Goal: Task Accomplishment & Management: Use online tool/utility

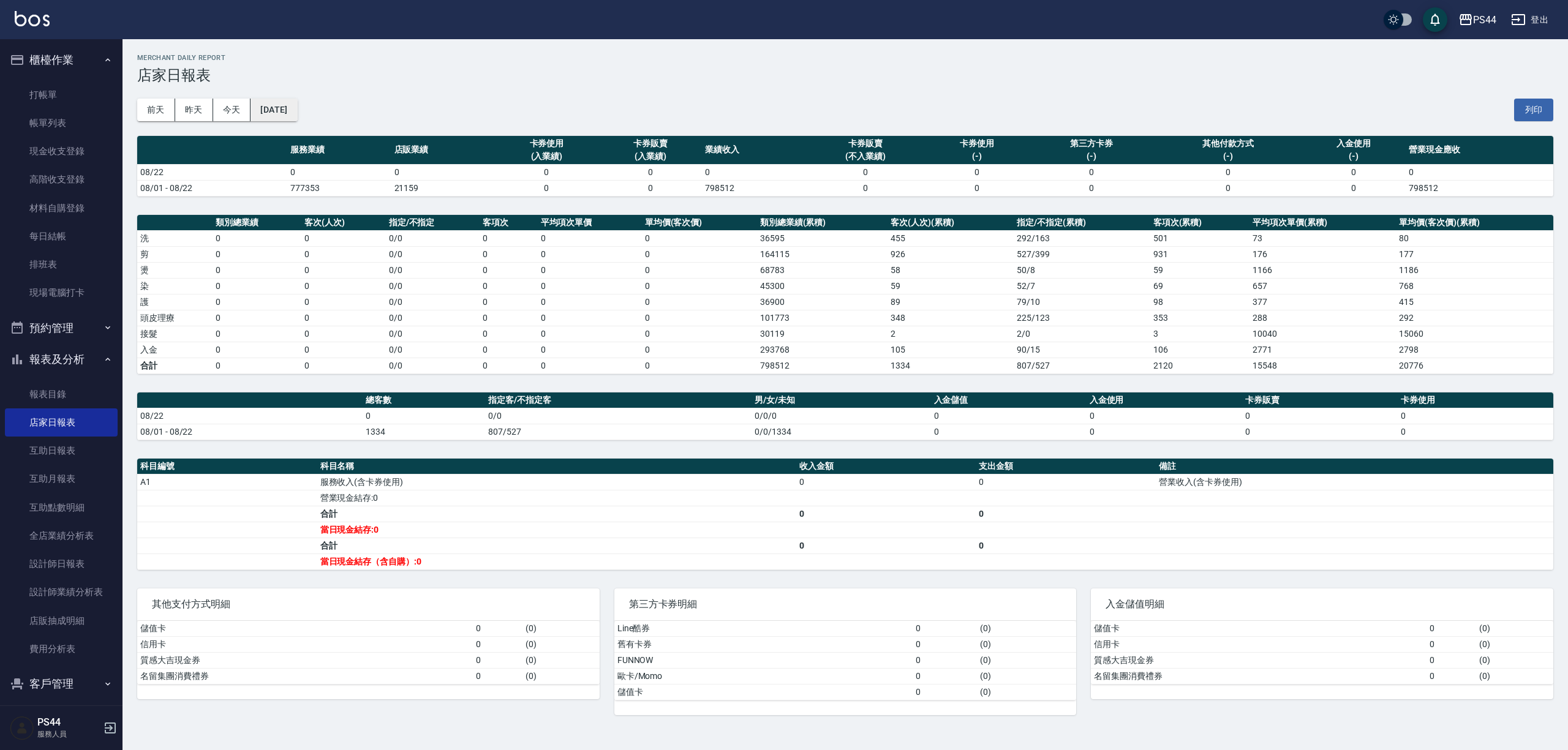
click at [280, 103] on button "[DATE]" at bounding box center [274, 110] width 47 height 23
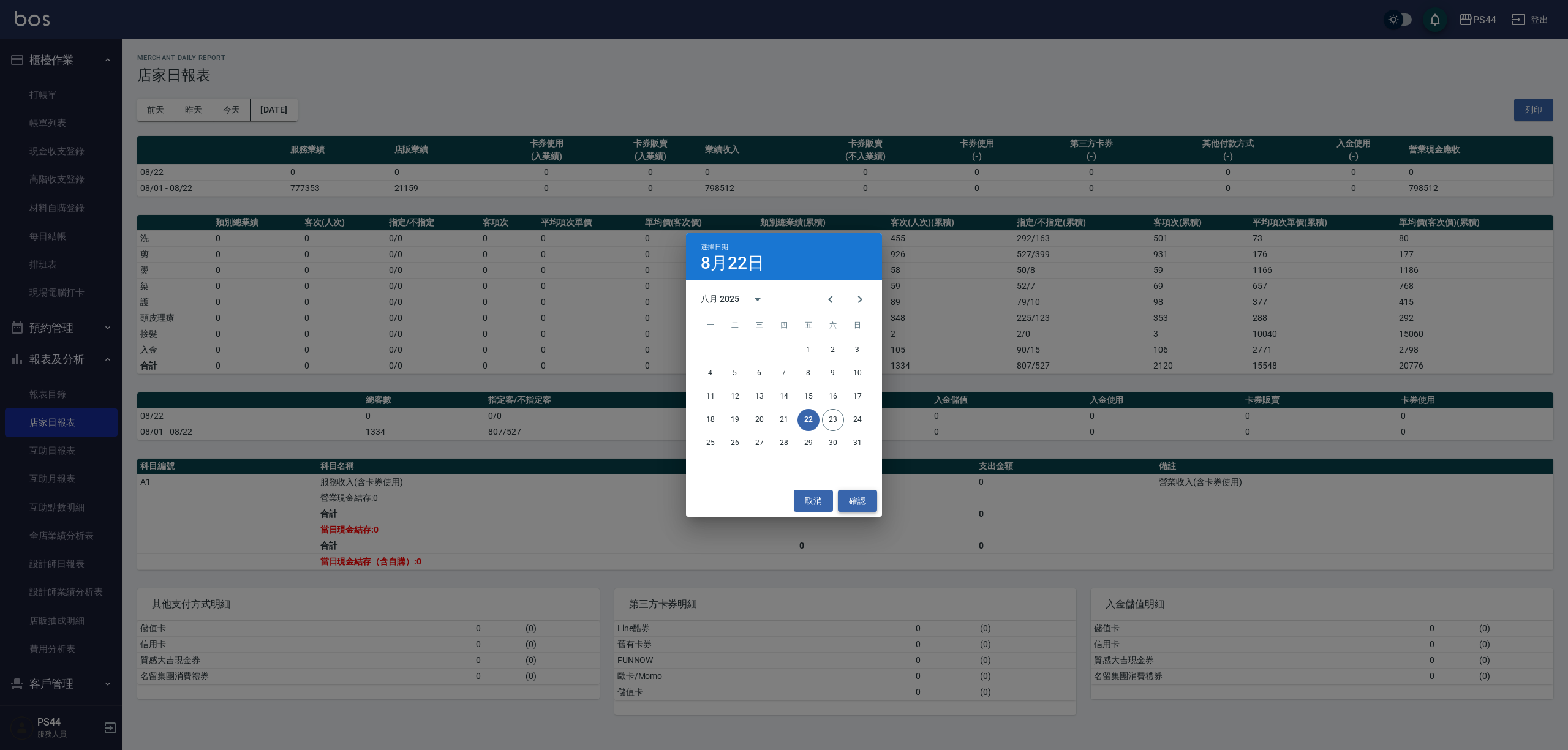
click at [854, 493] on button "確認" at bounding box center [857, 501] width 39 height 23
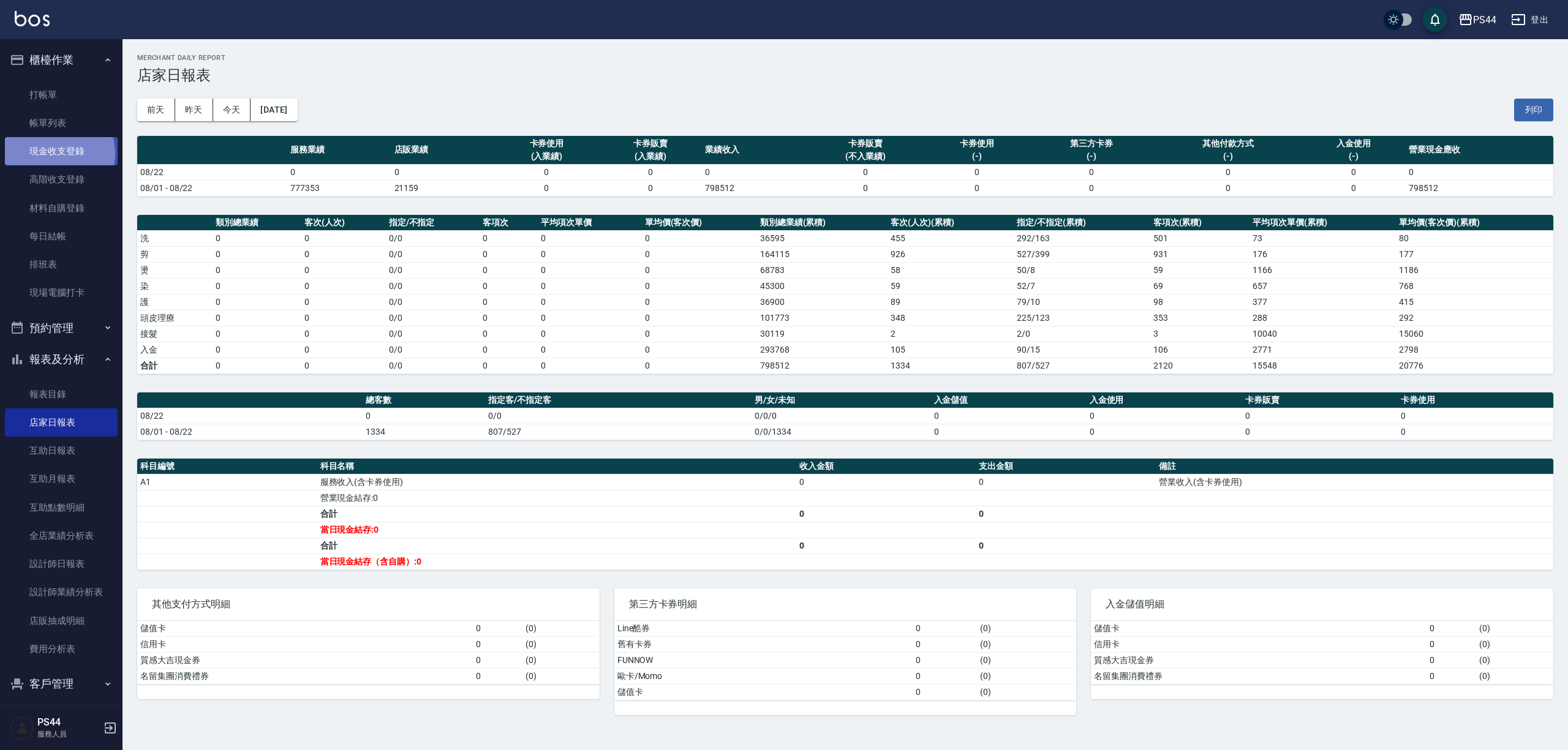
click at [56, 153] on link "現金收支登錄" at bounding box center [61, 151] width 113 height 28
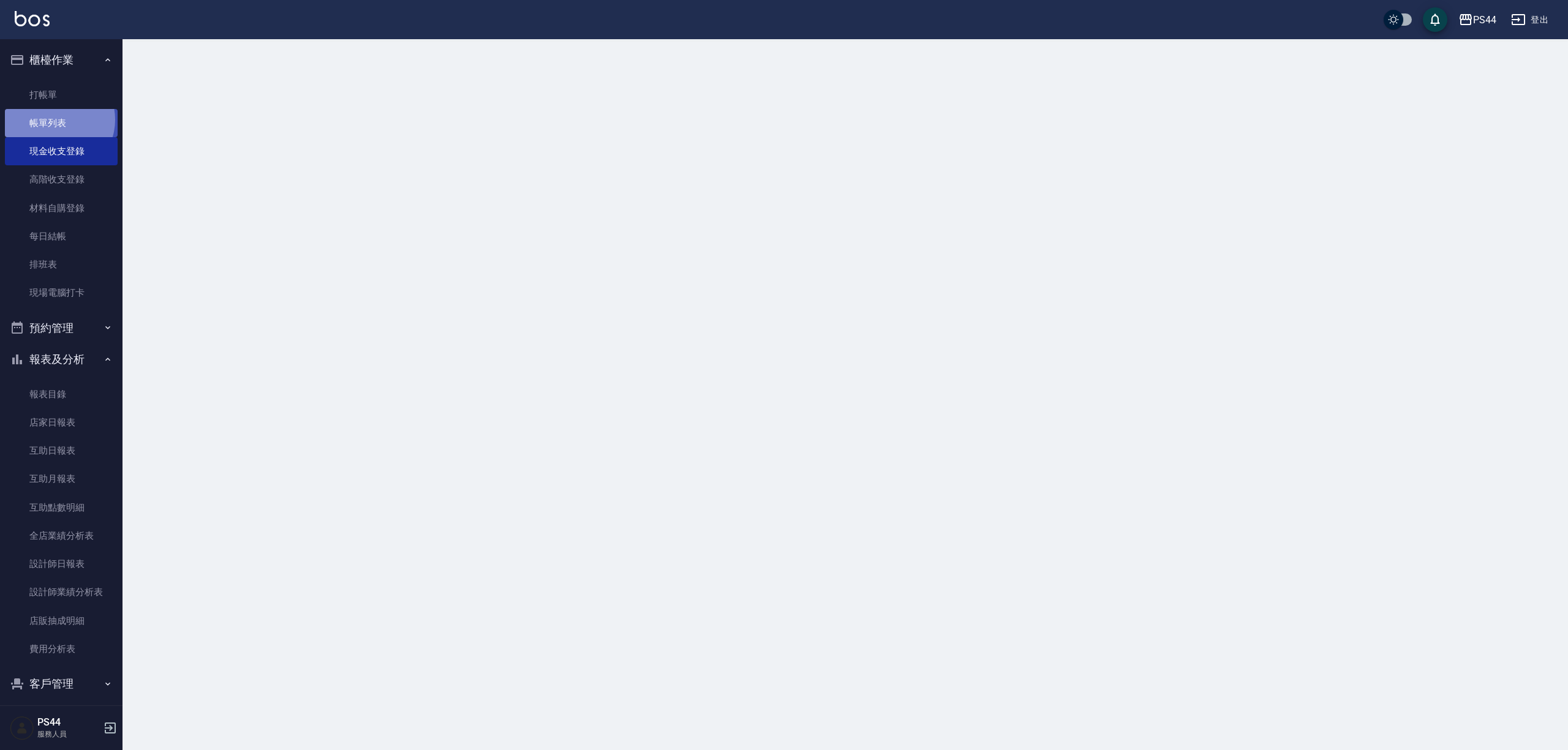
click at [56, 120] on link "帳單列表" at bounding box center [61, 123] width 113 height 28
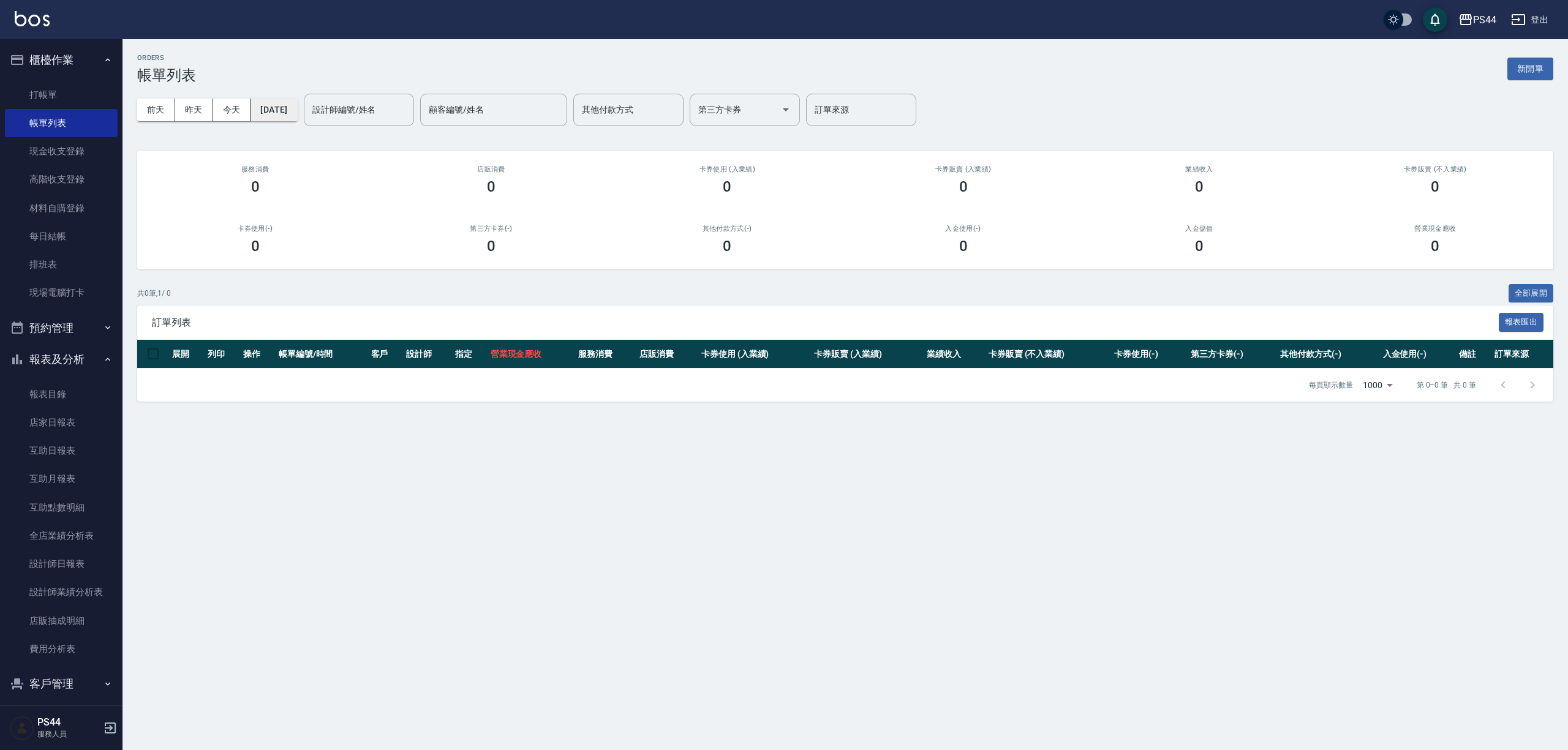
click at [286, 115] on button "[DATE]" at bounding box center [274, 110] width 47 height 23
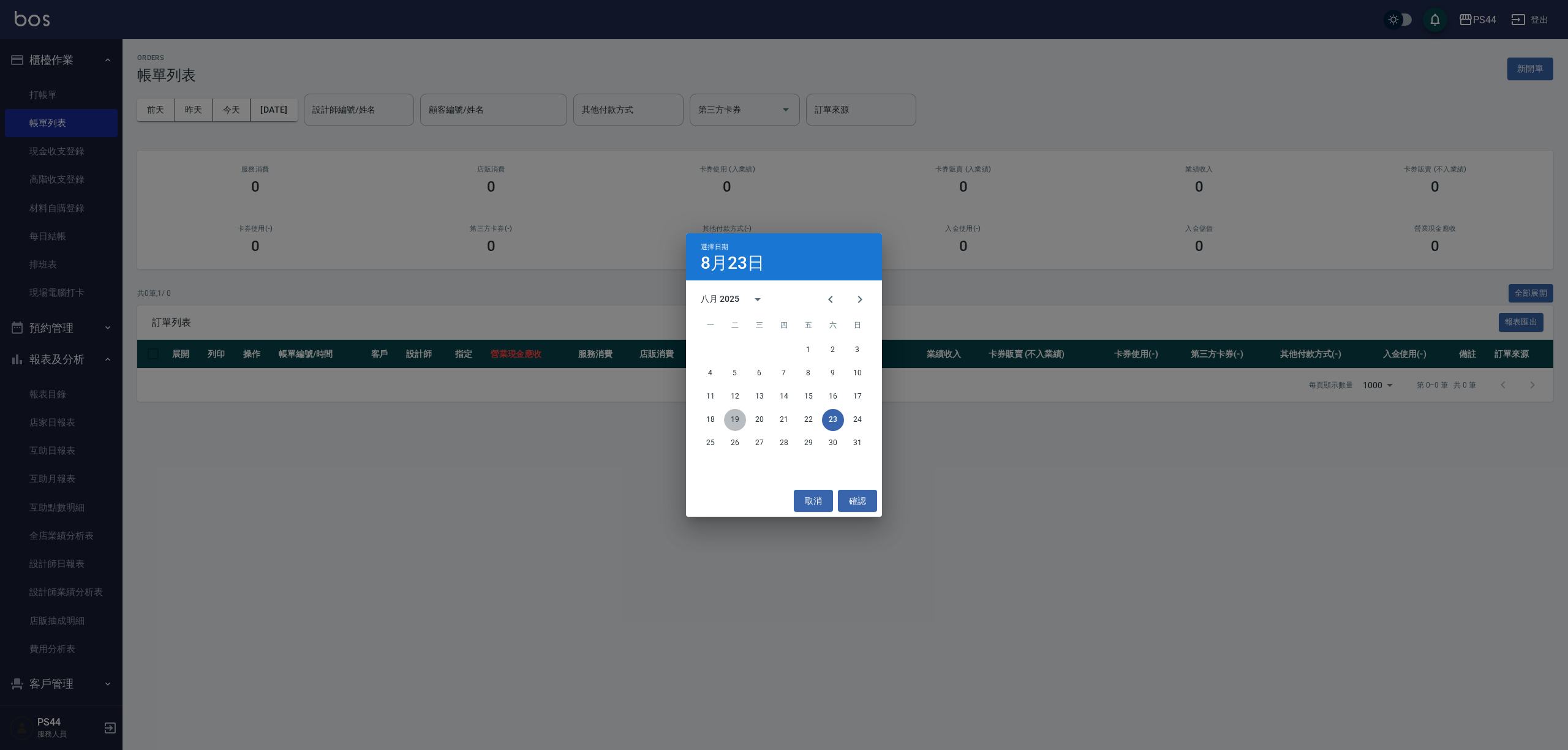
click at [740, 420] on button "19" at bounding box center [735, 421] width 22 height 22
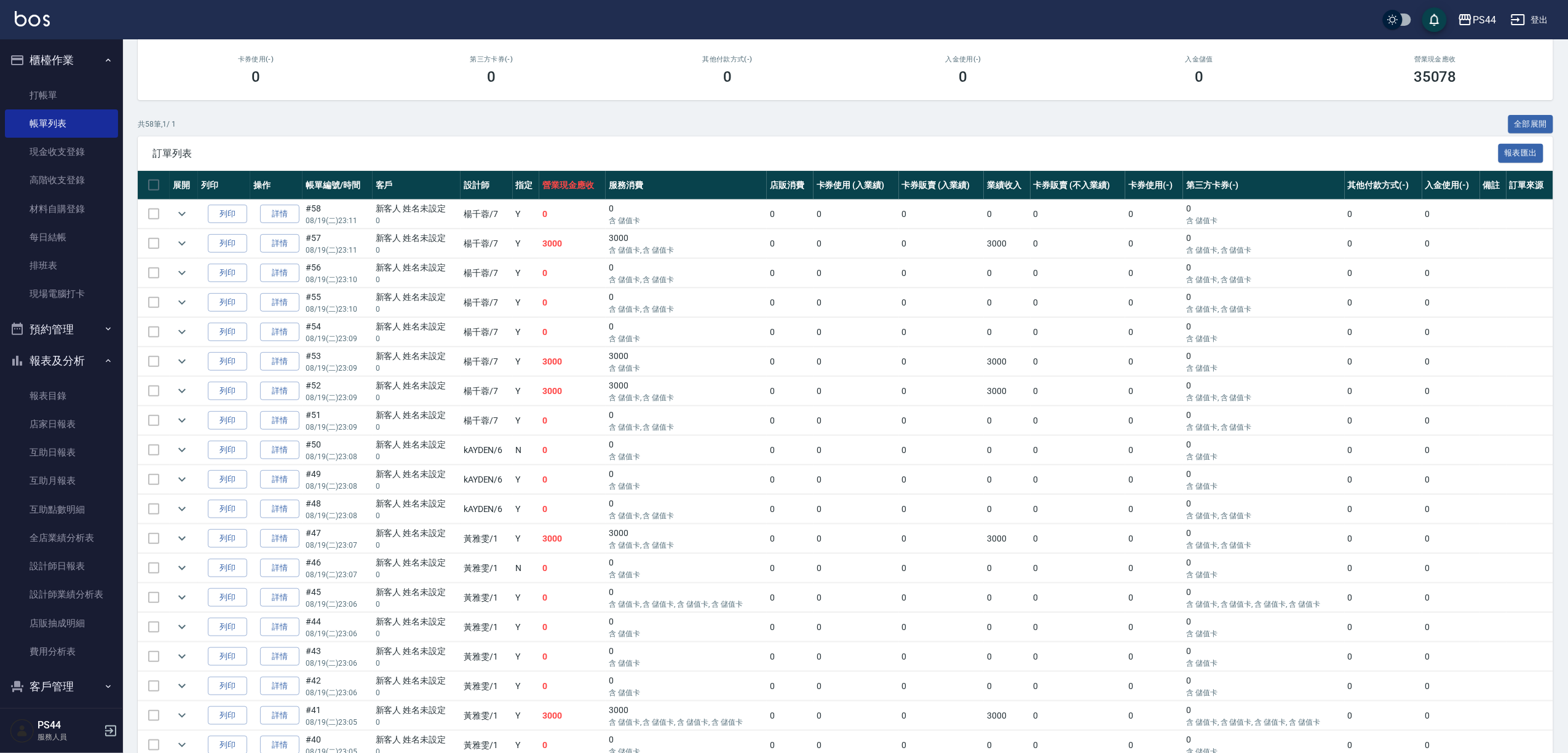
scroll to position [164, 0]
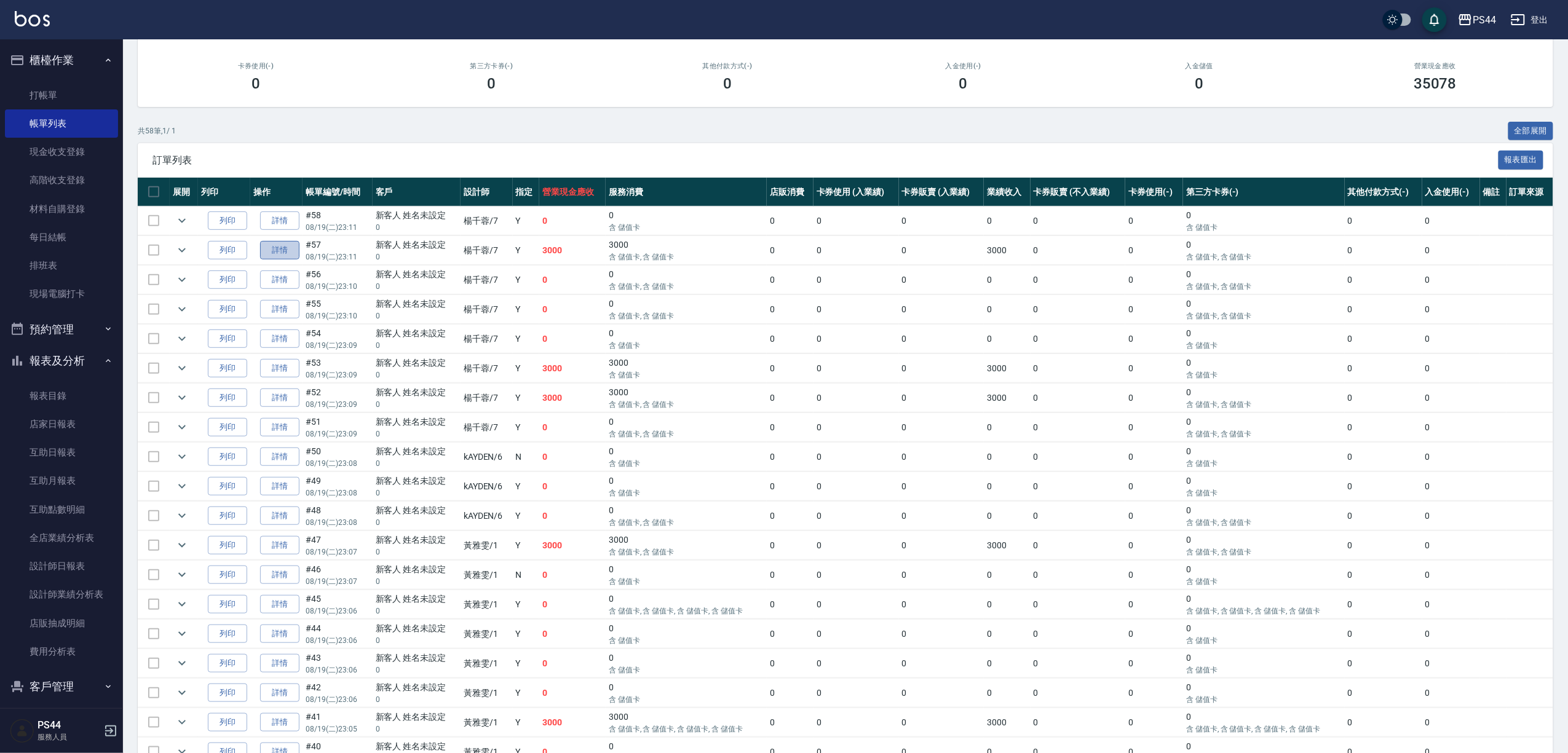
click at [295, 260] on link "詳情" at bounding box center [280, 250] width 39 height 19
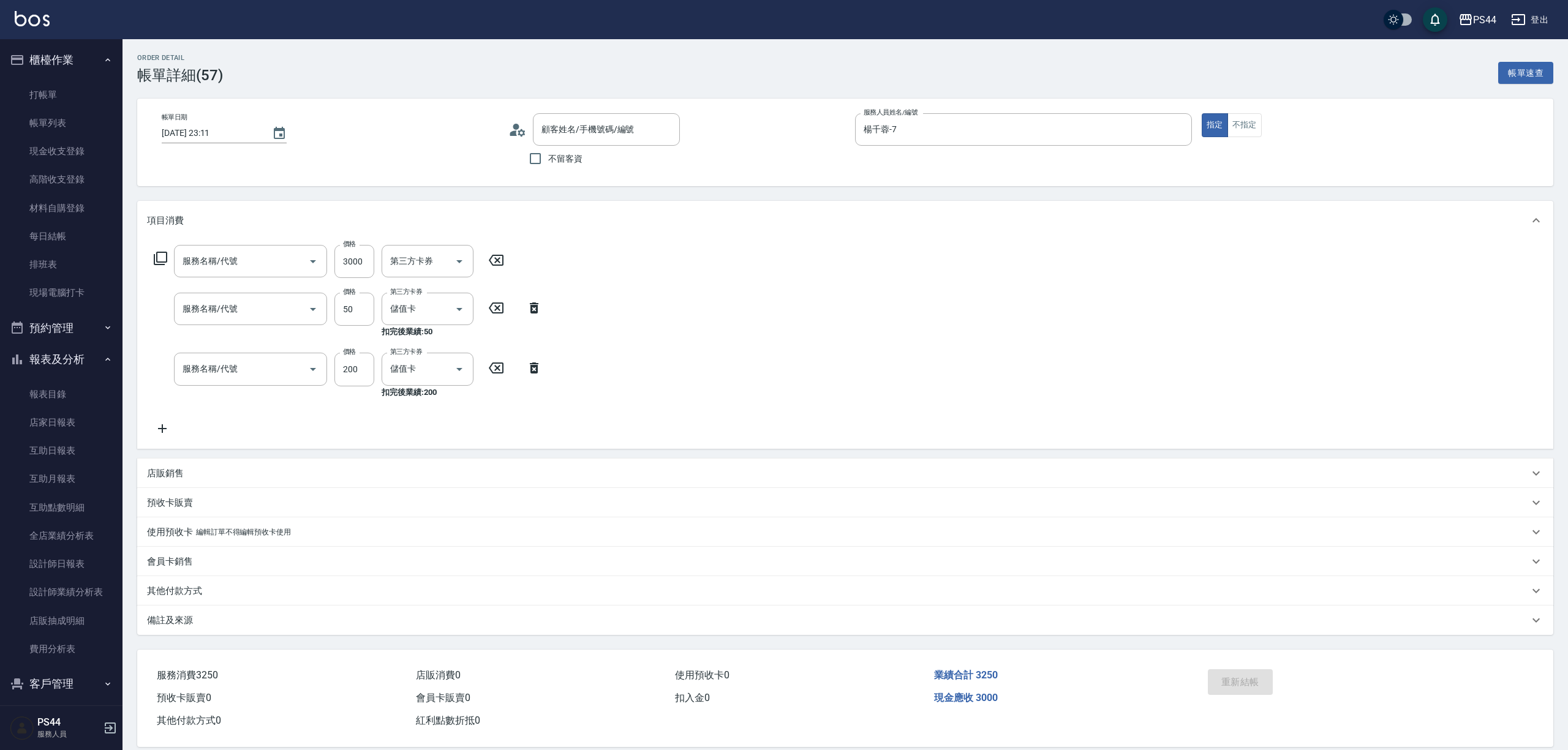
type input "[DATE] 23:11"
type input "楊千蓉-7"
type input "儲值3000(901)"
type input "精油50(112)"
type input "200(111)"
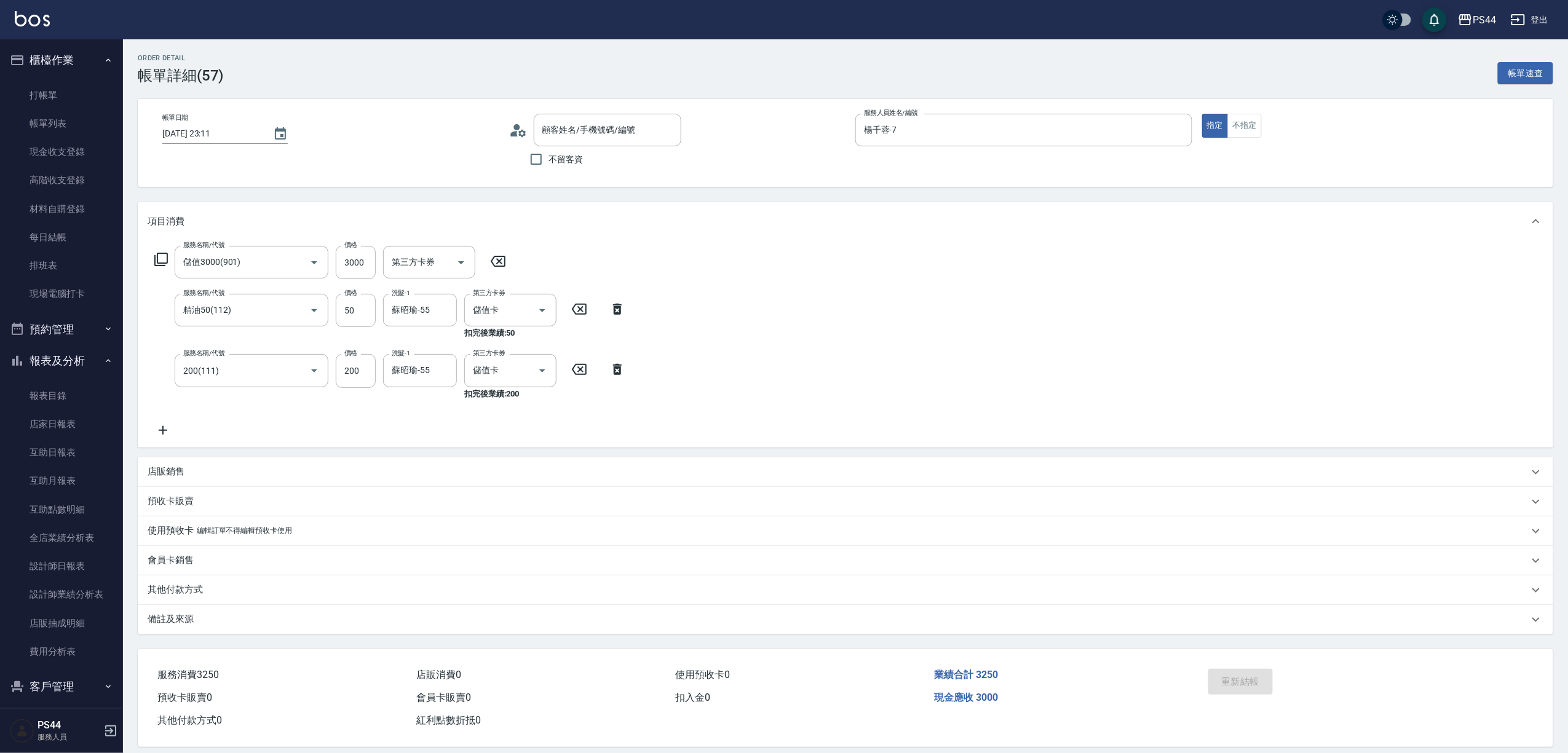
type input "新客人 姓名未設定/0/null"
click at [359, 379] on input "200" at bounding box center [355, 370] width 40 height 33
type input "100"
click at [916, 318] on div "服務名稱/代號 儲值3000(901) 服務名稱/代號 價格 3000 價格 第三方卡券 第三方卡券 服務名稱/代號 精油50(112) 服務名稱/代號 價格…" at bounding box center [845, 344] width 1415 height 206
click at [50, 121] on link "帳單列表" at bounding box center [62, 123] width 113 height 28
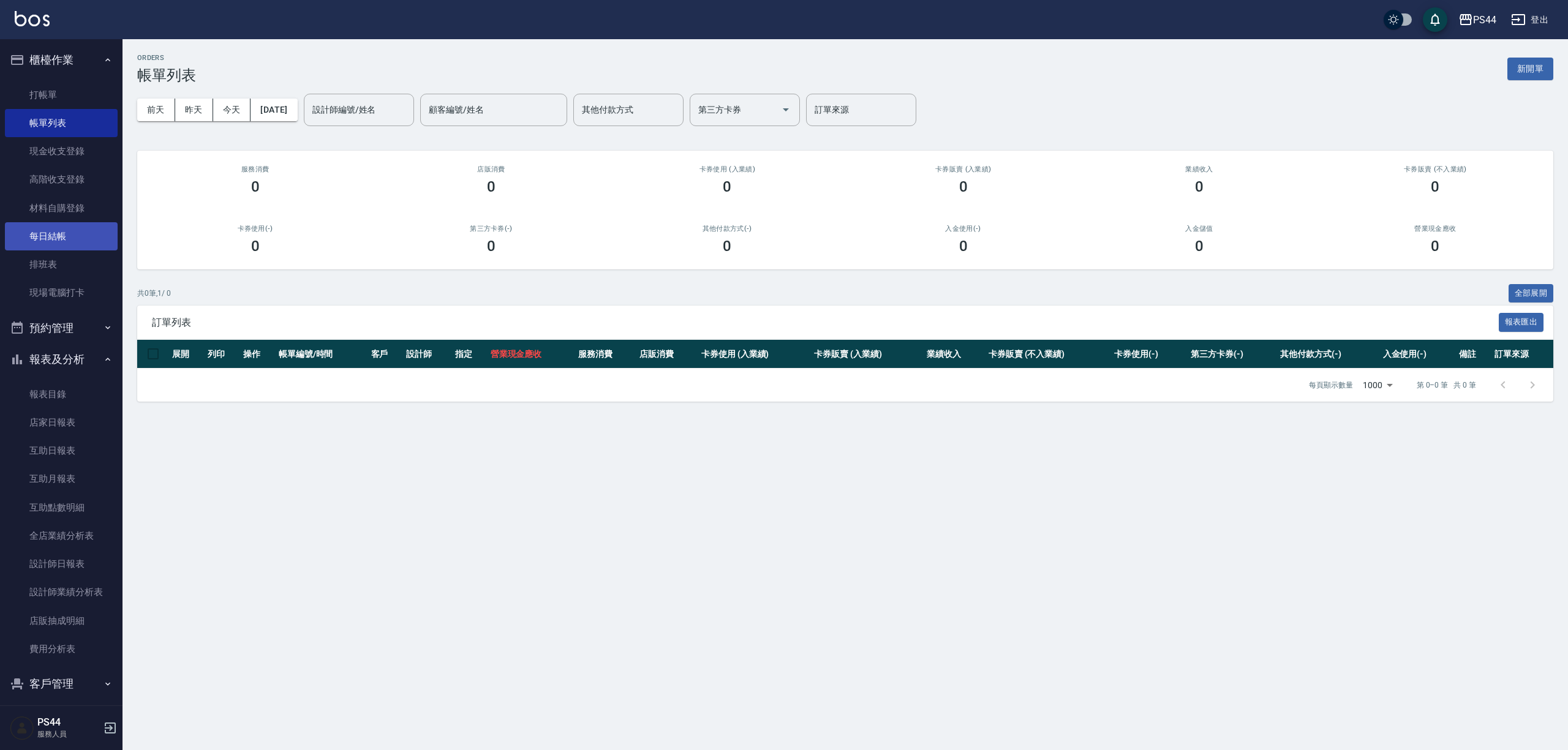
click at [55, 228] on link "每日結帳" at bounding box center [61, 236] width 113 height 28
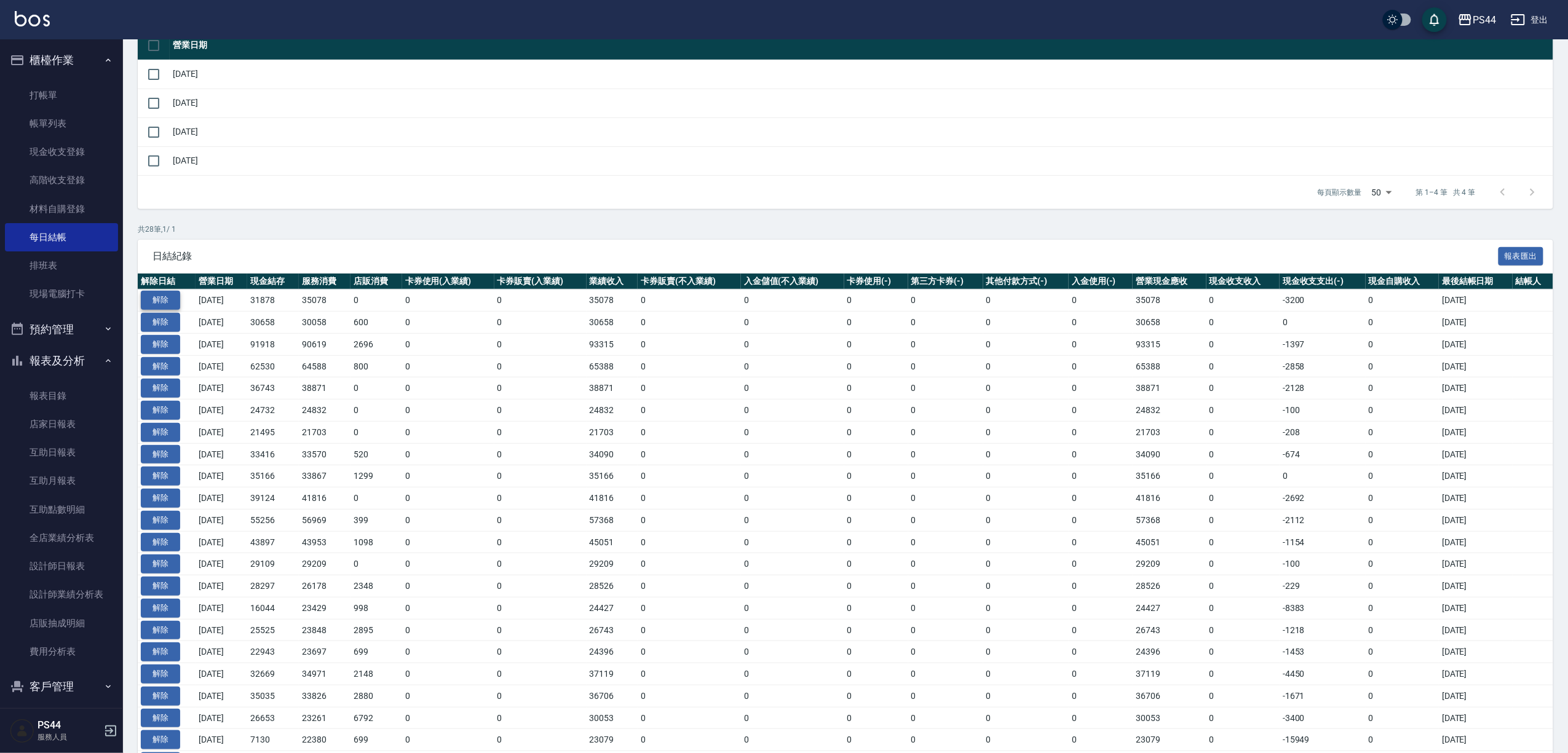
scroll to position [164, 0]
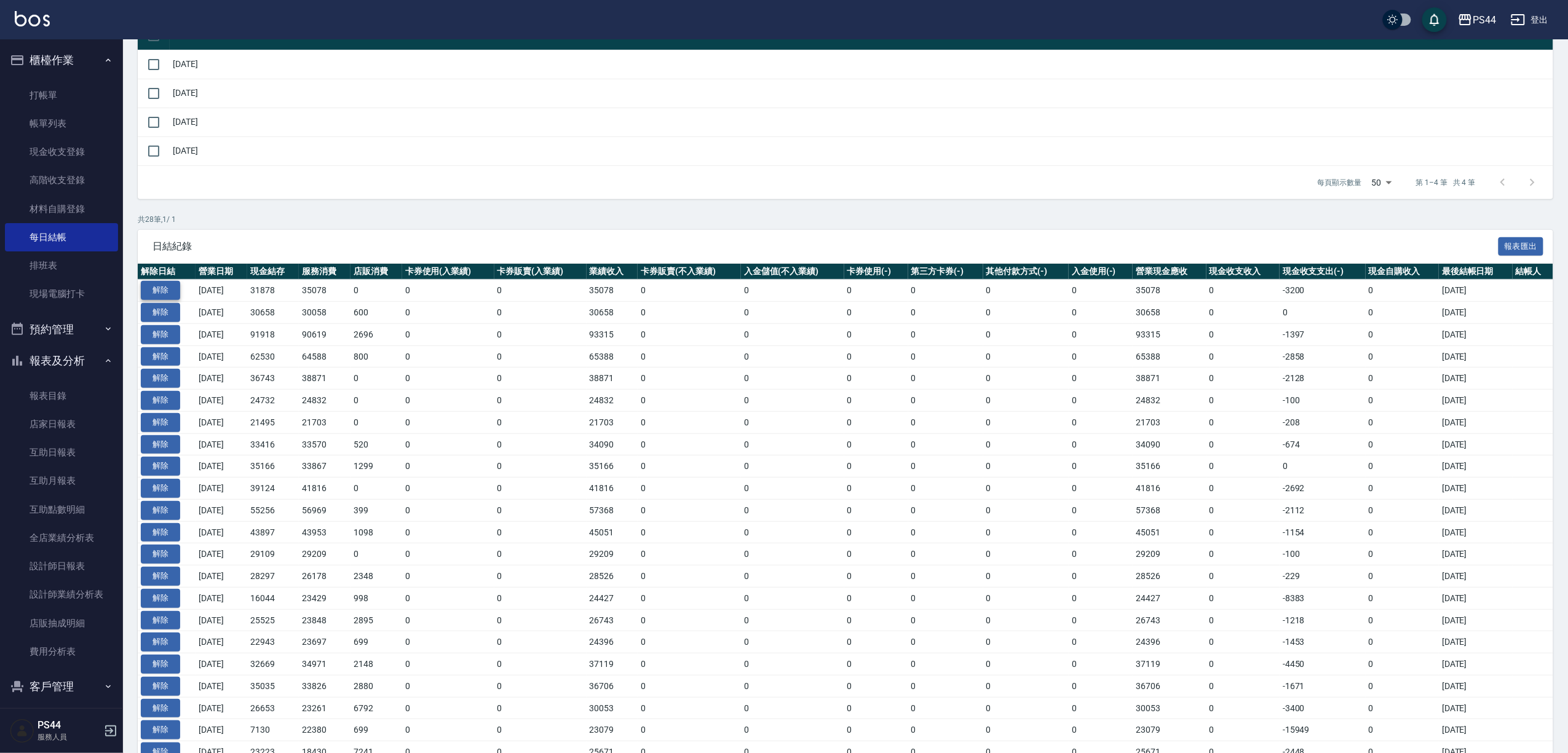
click at [160, 300] on button "解除" at bounding box center [160, 290] width 39 height 19
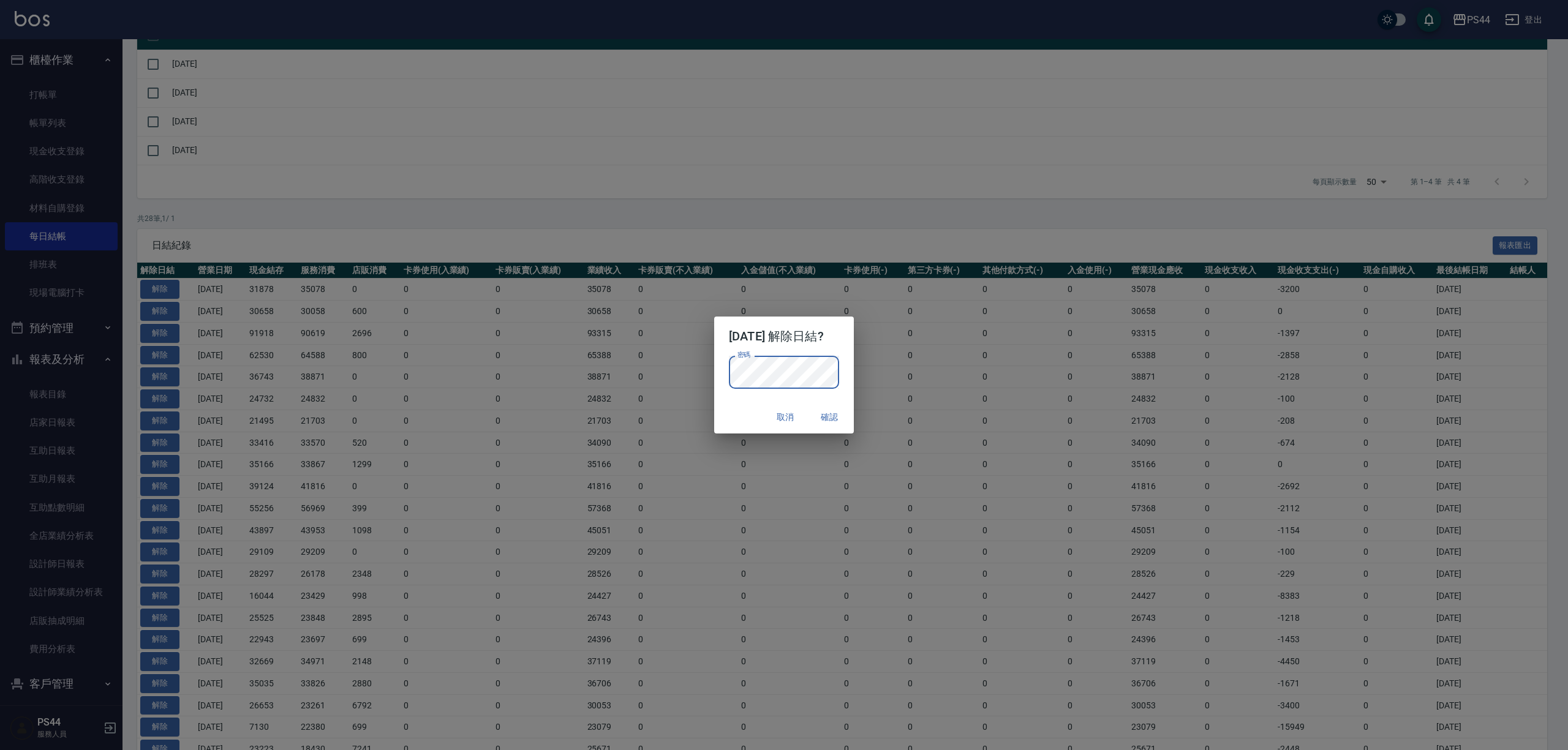
click at [849, 410] on button "確認" at bounding box center [829, 417] width 39 height 23
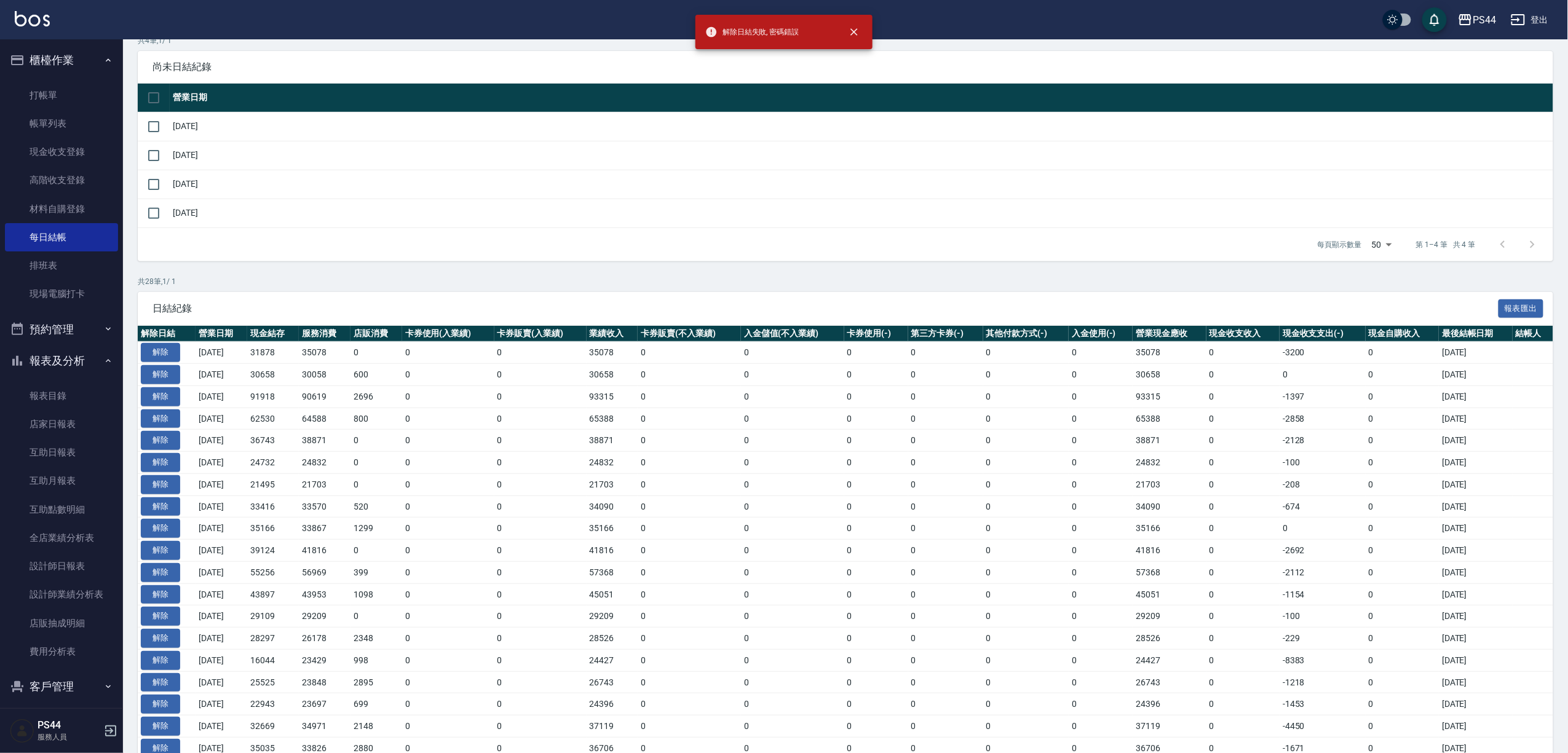
scroll to position [0, 0]
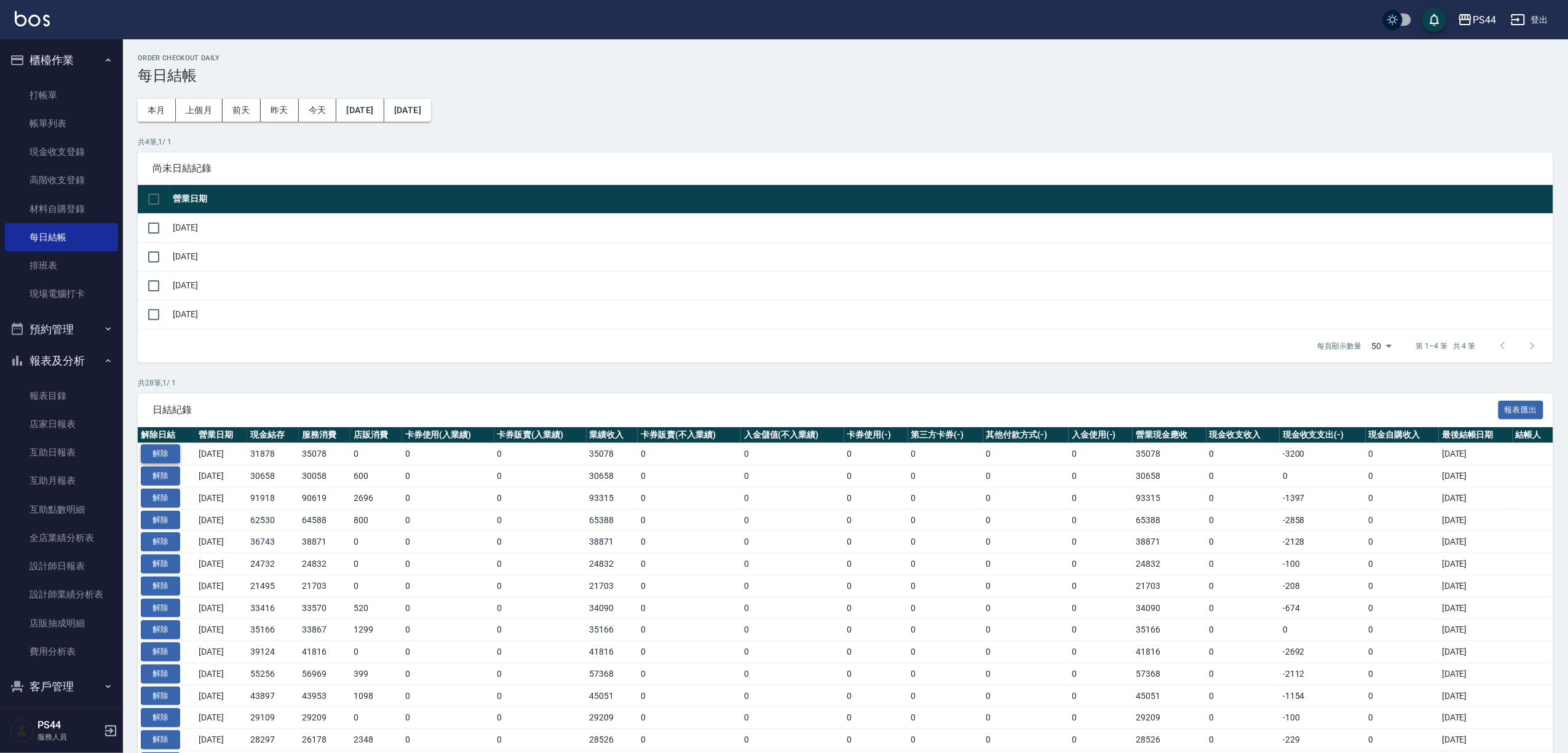
click at [170, 463] on button "解除" at bounding box center [160, 454] width 39 height 19
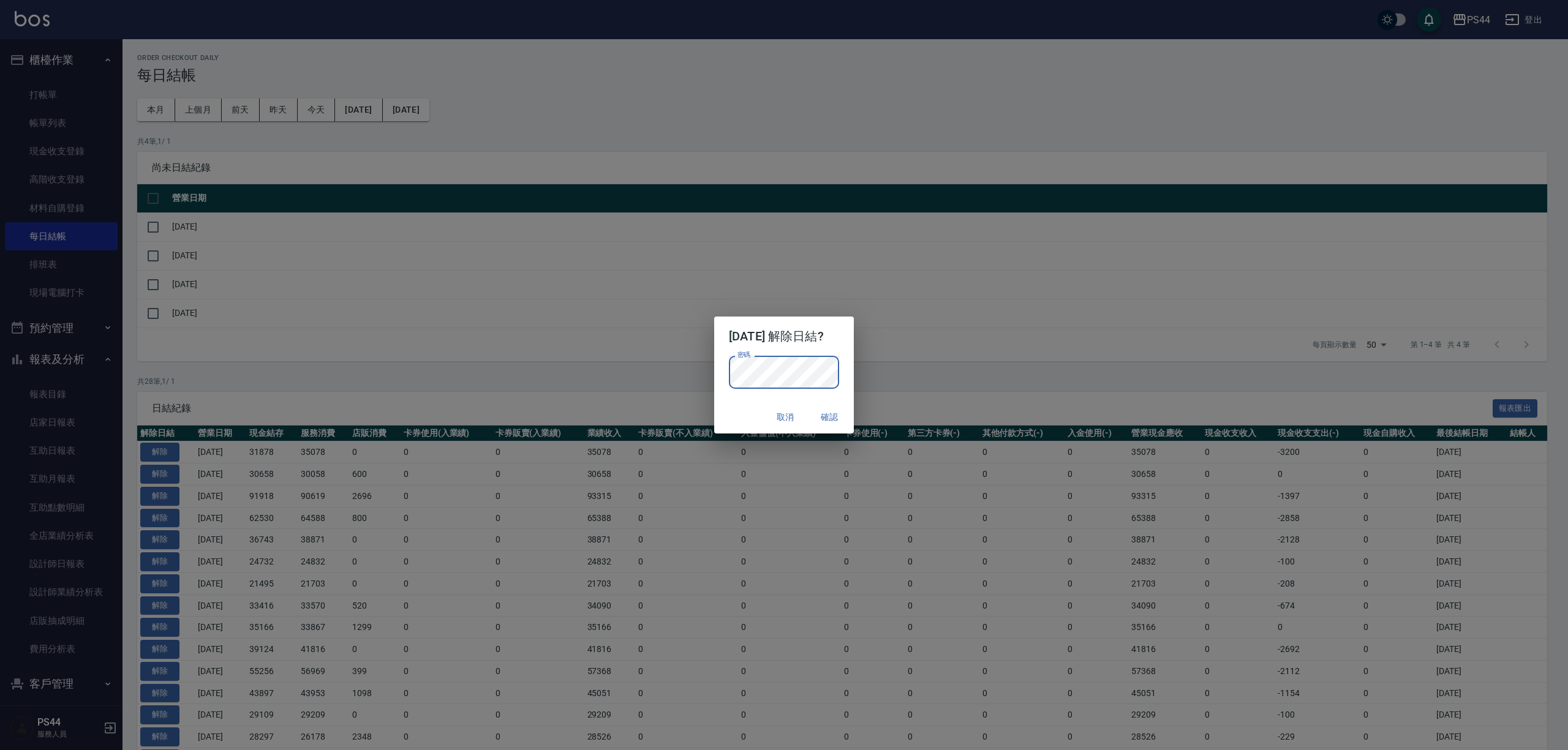
click at [845, 419] on button "確認" at bounding box center [829, 417] width 39 height 23
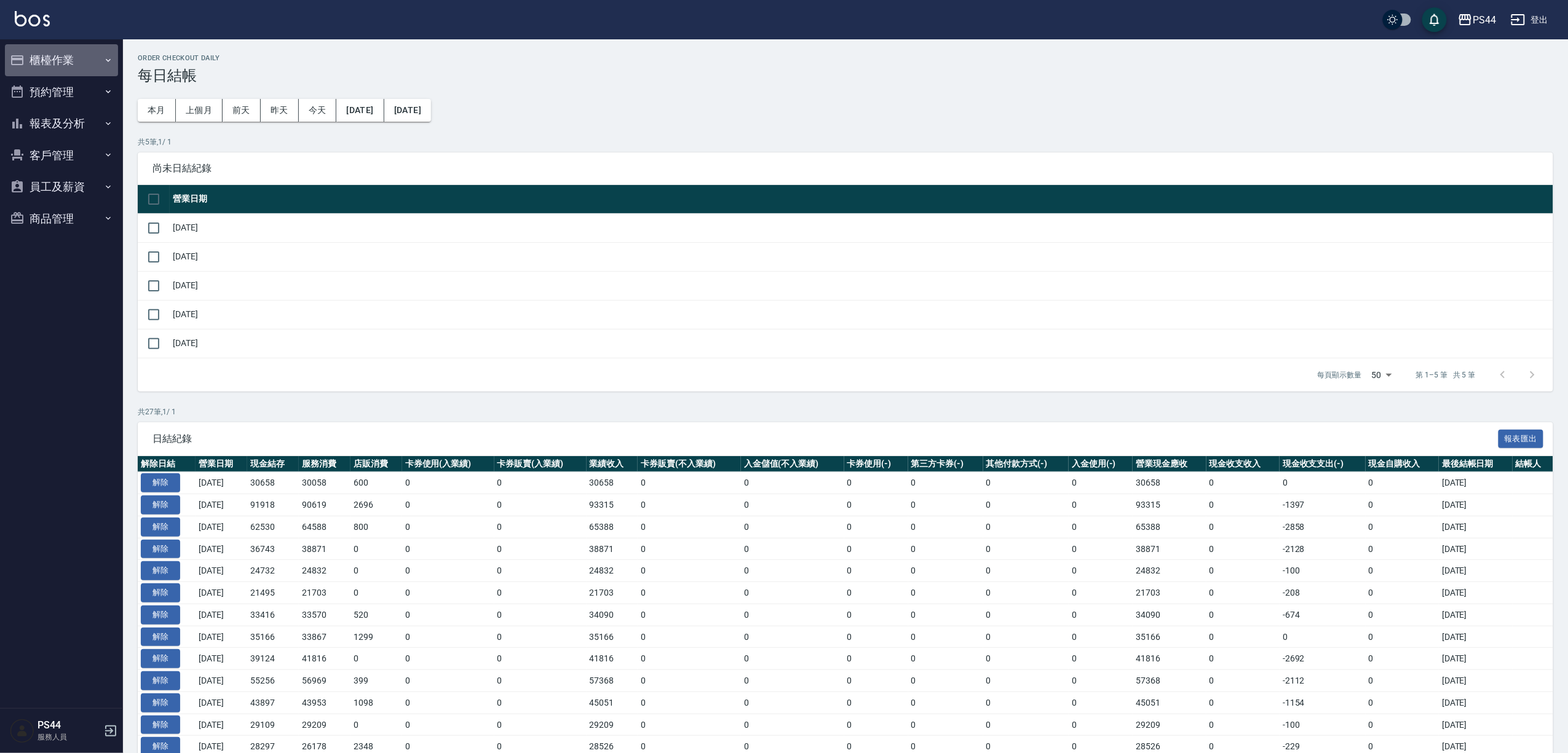
click at [29, 63] on button "櫃檯作業" at bounding box center [62, 60] width 113 height 32
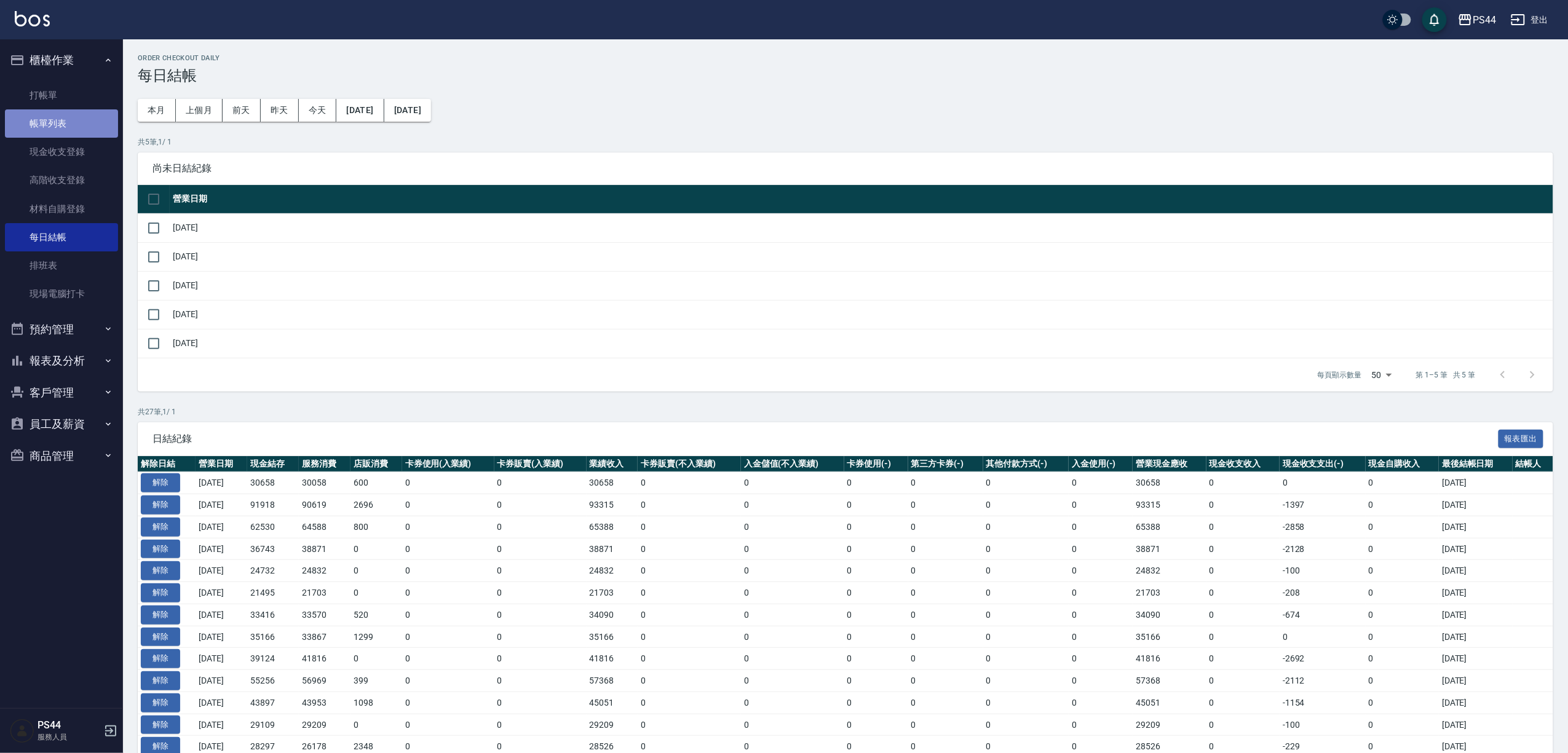
drag, startPoint x: 48, startPoint y: 123, endPoint x: 63, endPoint y: 131, distance: 17.0
click at [48, 122] on link "帳單列表" at bounding box center [62, 123] width 113 height 28
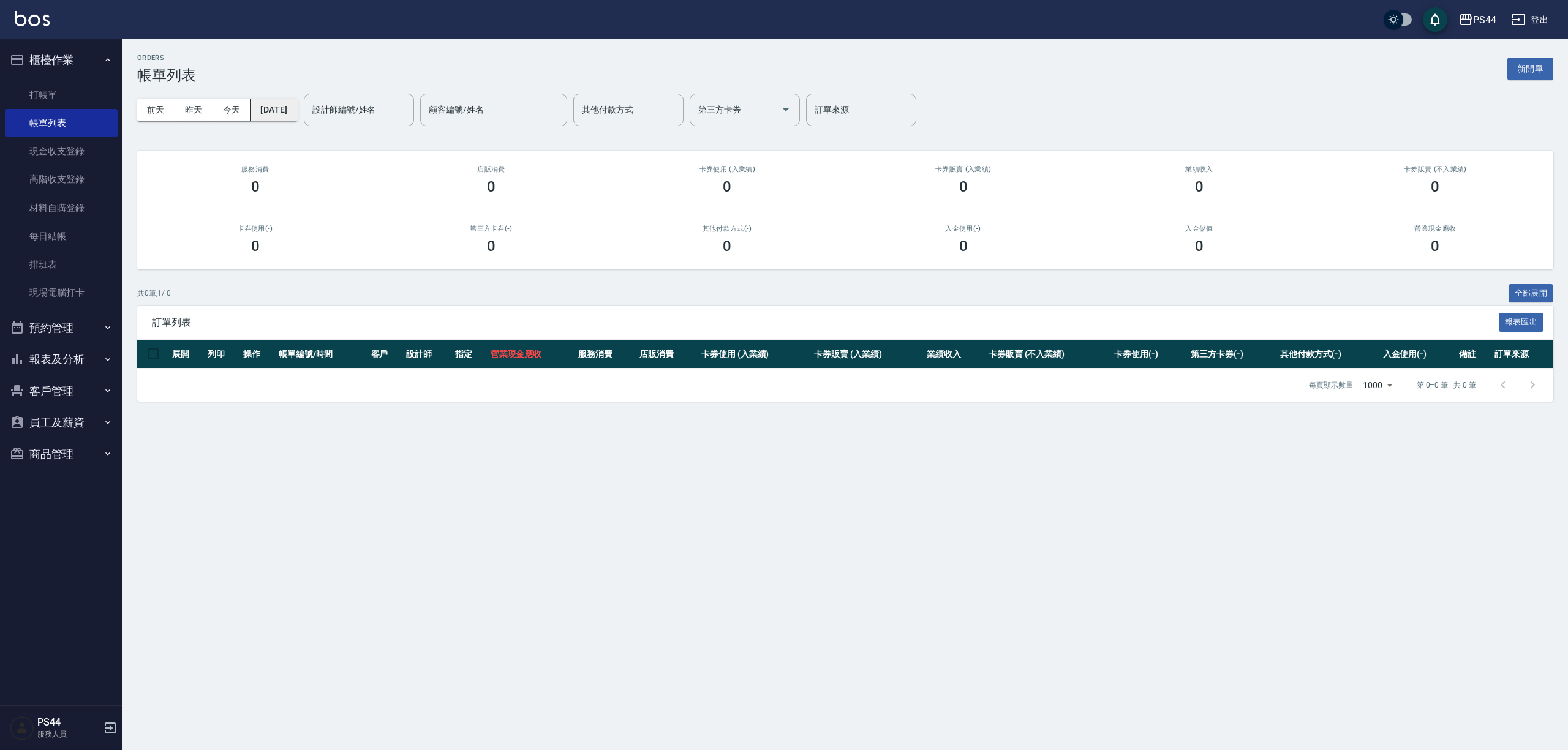
click at [289, 112] on button "[DATE]" at bounding box center [274, 110] width 47 height 23
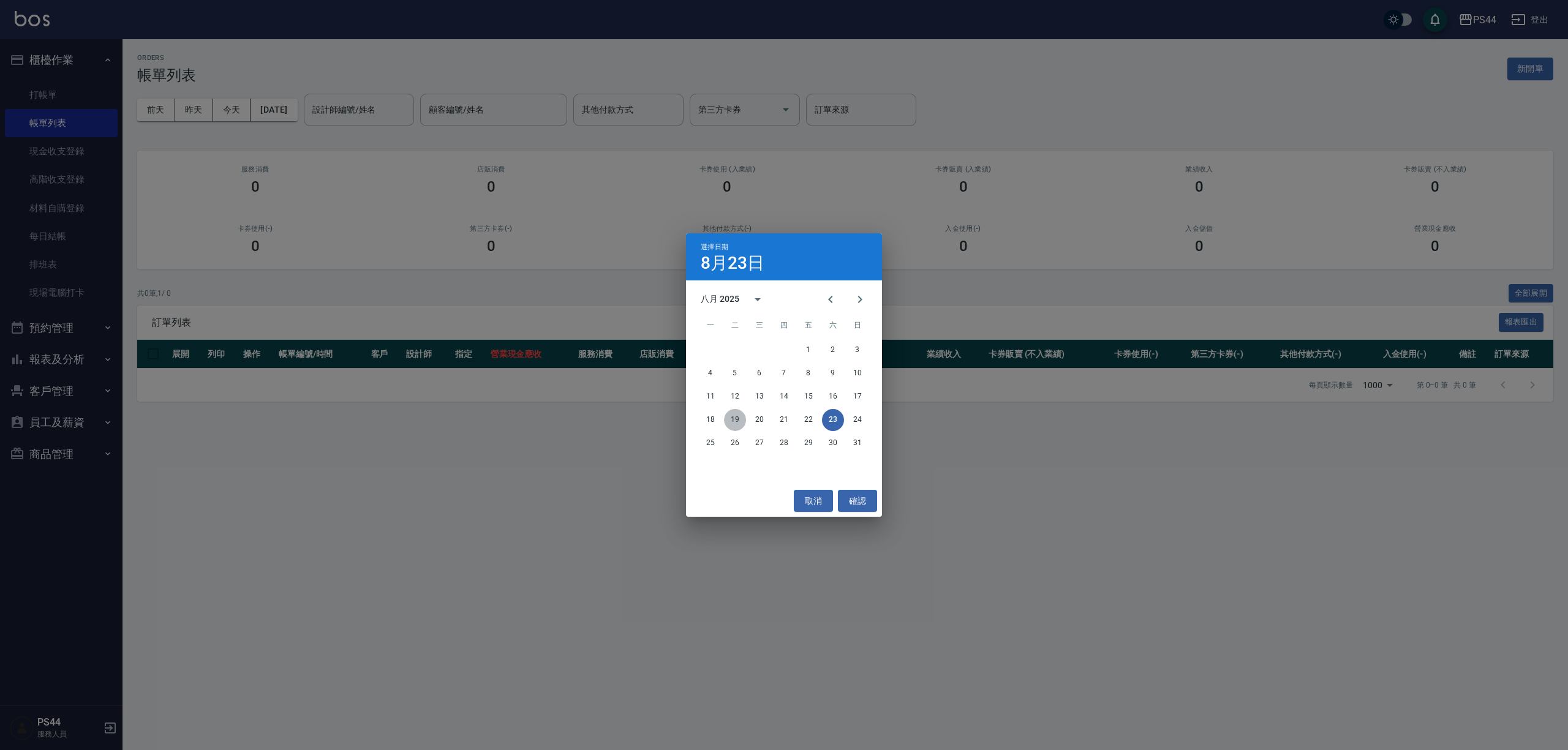
click at [736, 422] on button "19" at bounding box center [735, 421] width 22 height 22
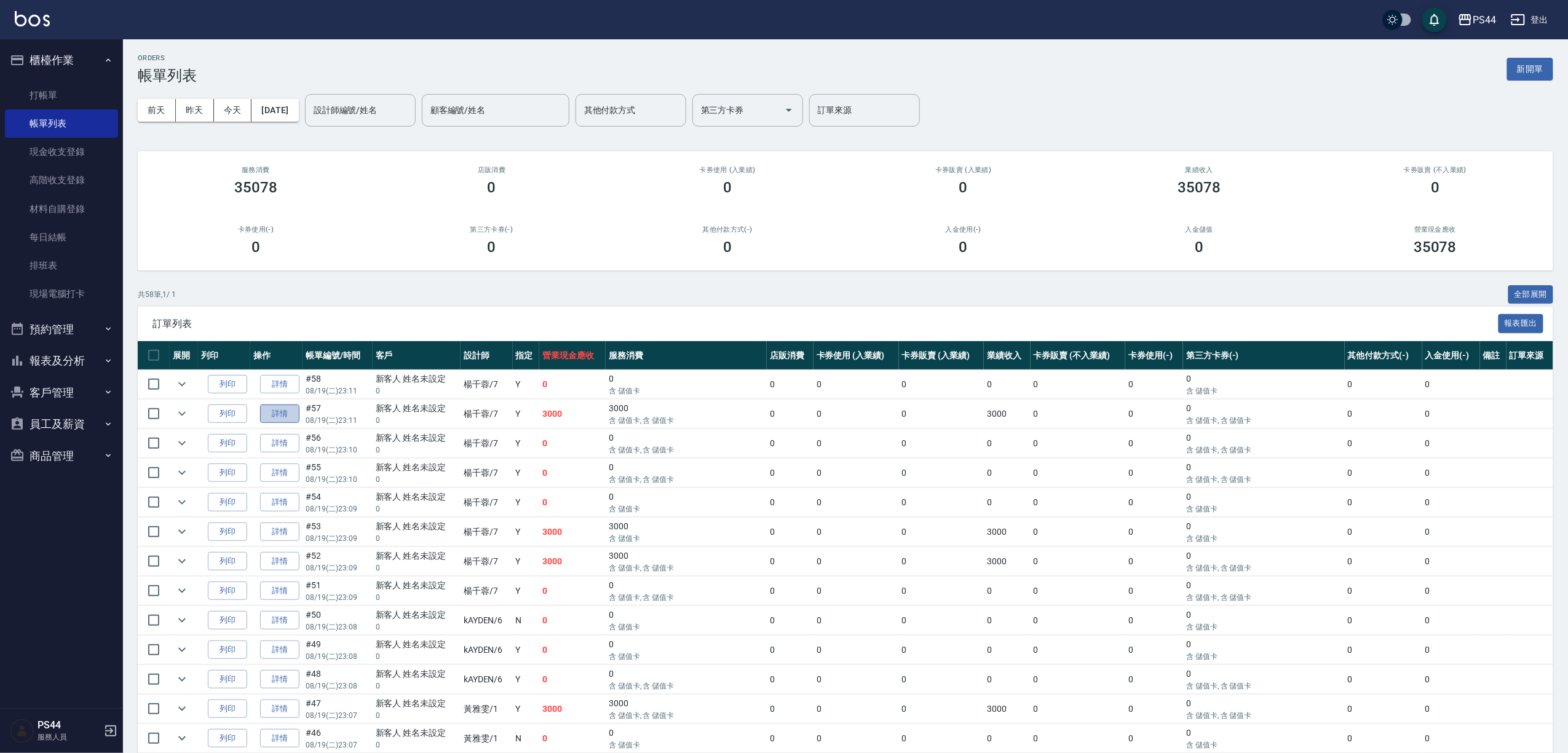
click at [294, 424] on link "詳情" at bounding box center [280, 414] width 39 height 19
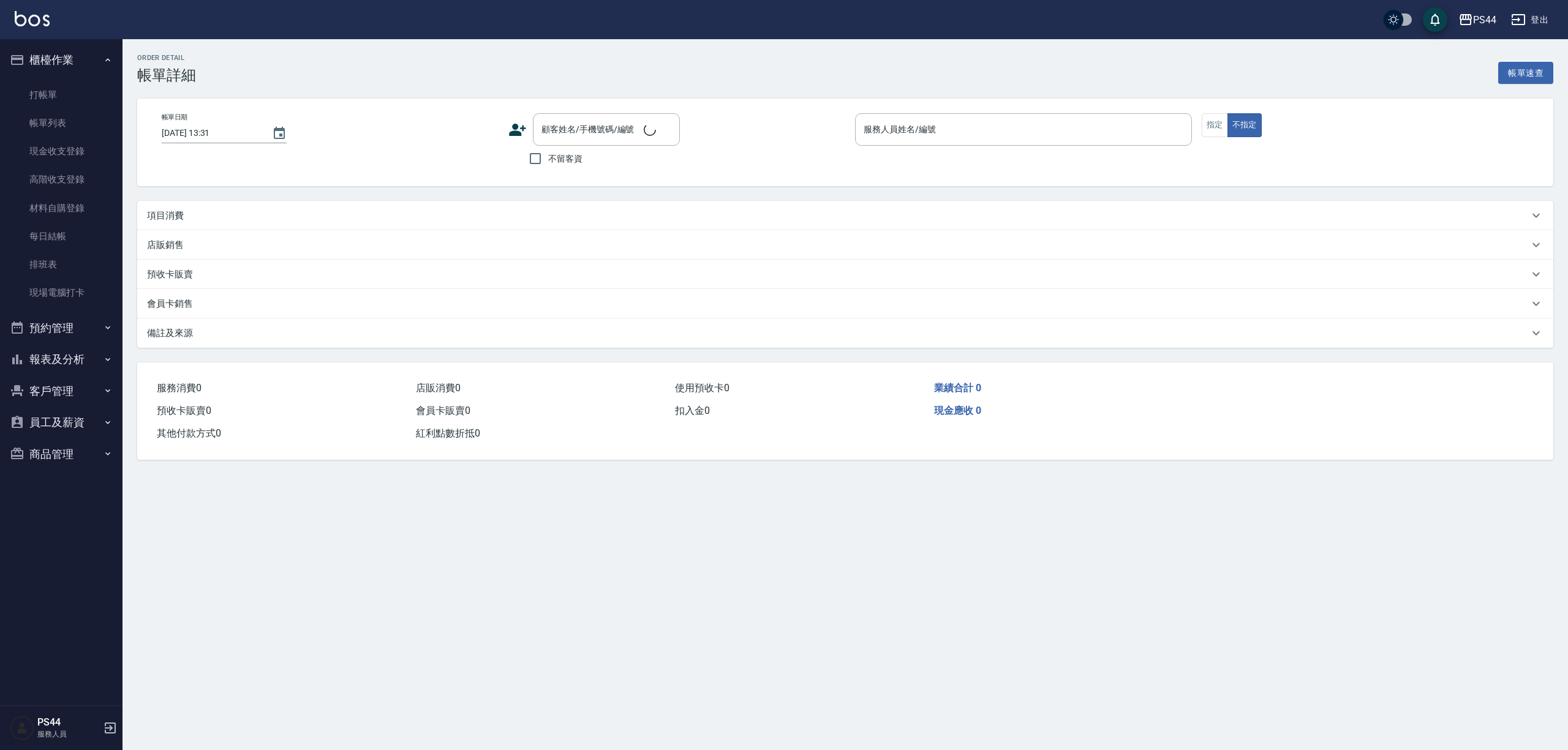
type input "[DATE] 23:11"
type input "楊千蓉-7"
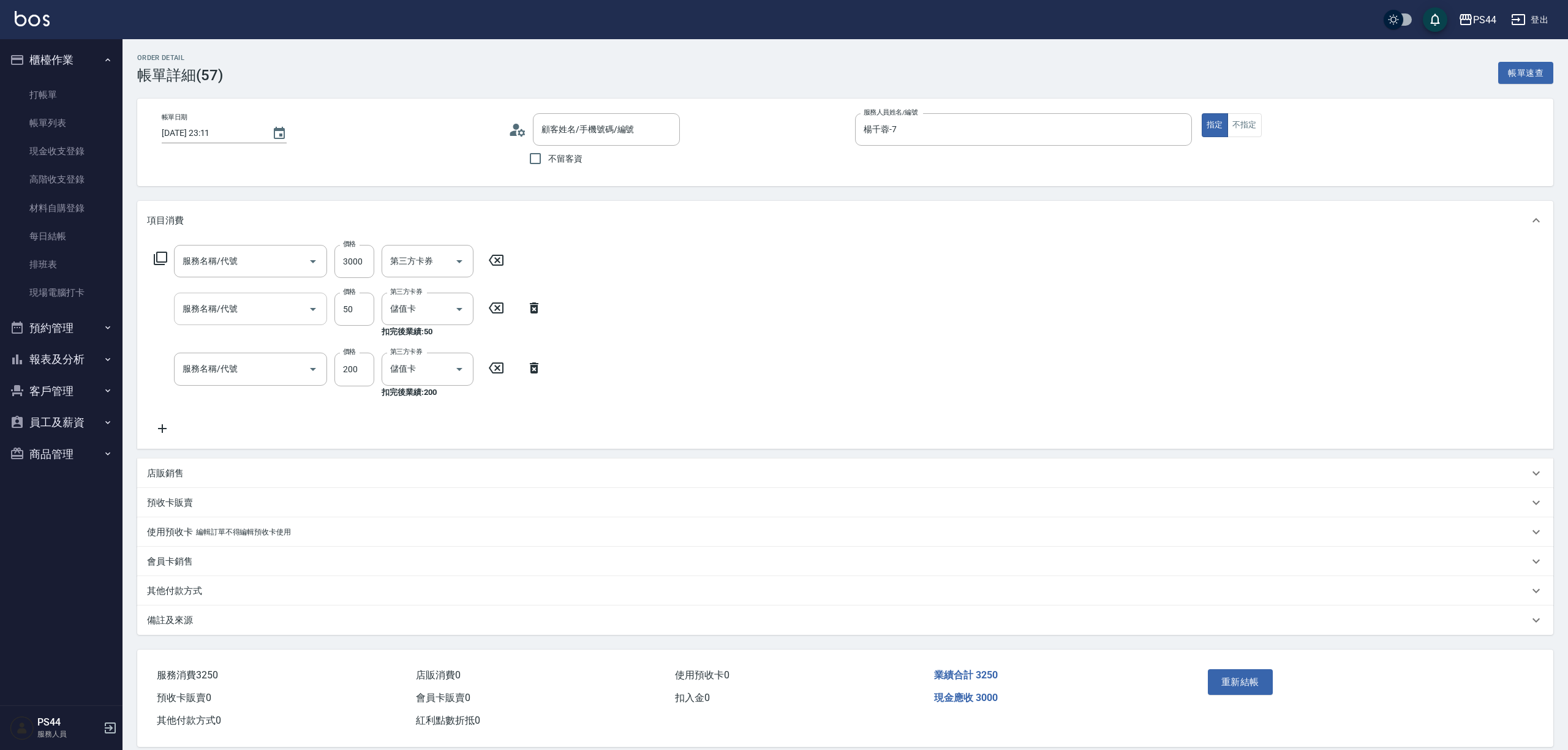
type input "新客人 姓名未設定/0/null"
type input "儲值3000(901)"
type input "精油50(112)"
type input "200(111)"
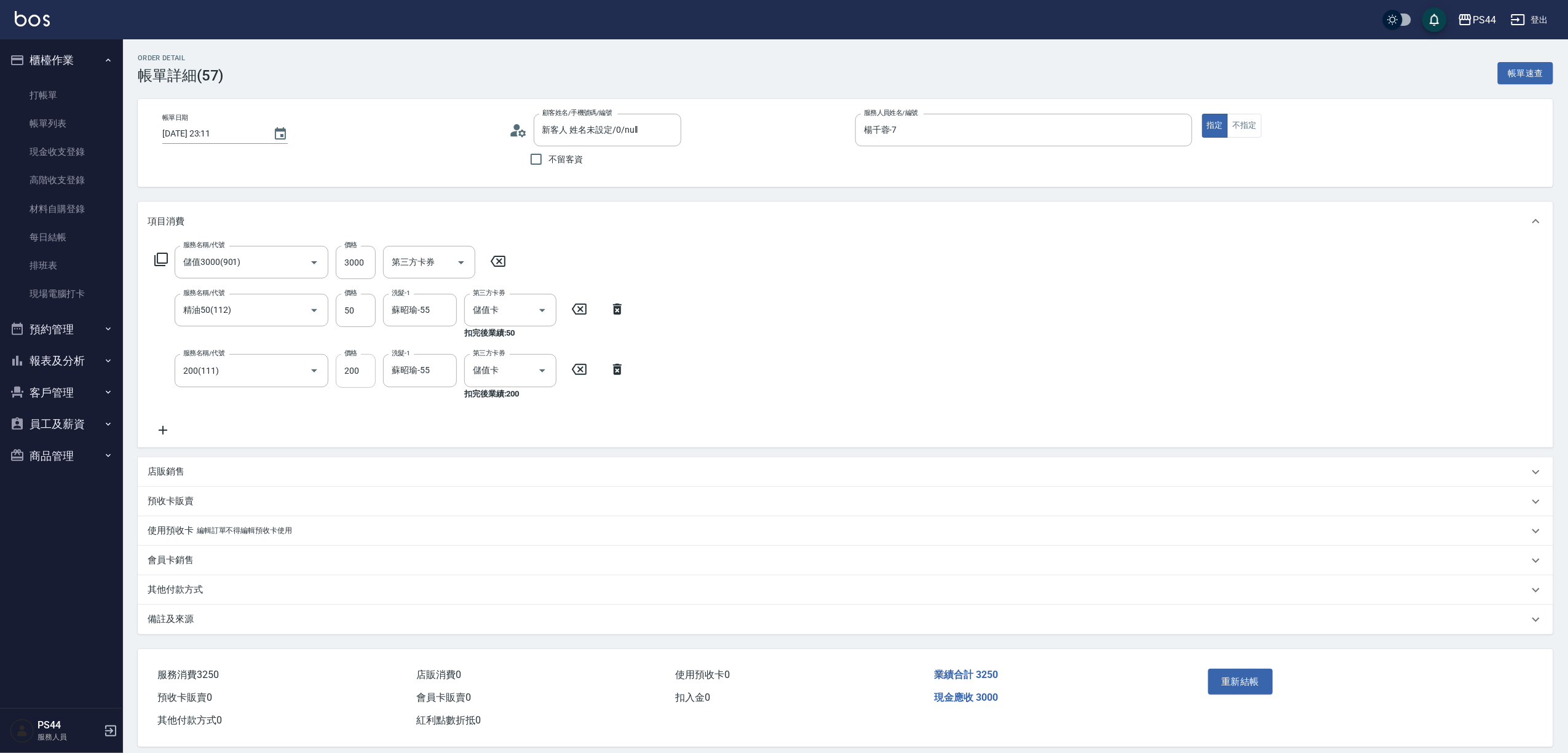
click at [365, 383] on input "200" at bounding box center [355, 370] width 40 height 33
type input "100"
drag, startPoint x: 947, startPoint y: 326, endPoint x: 923, endPoint y: 352, distance: 35.4
click at [947, 325] on div "服務名稱/代號 儲值3000(901) 服務名稱/代號 價格 3000 價格 第三方卡券 第三方卡券 服務名稱/代號 精油50(112) 服務名稱/代號 價格…" at bounding box center [845, 344] width 1415 height 206
click at [1249, 692] on button "重新結帳" at bounding box center [1241, 682] width 65 height 26
